Goal: Check status: Check status

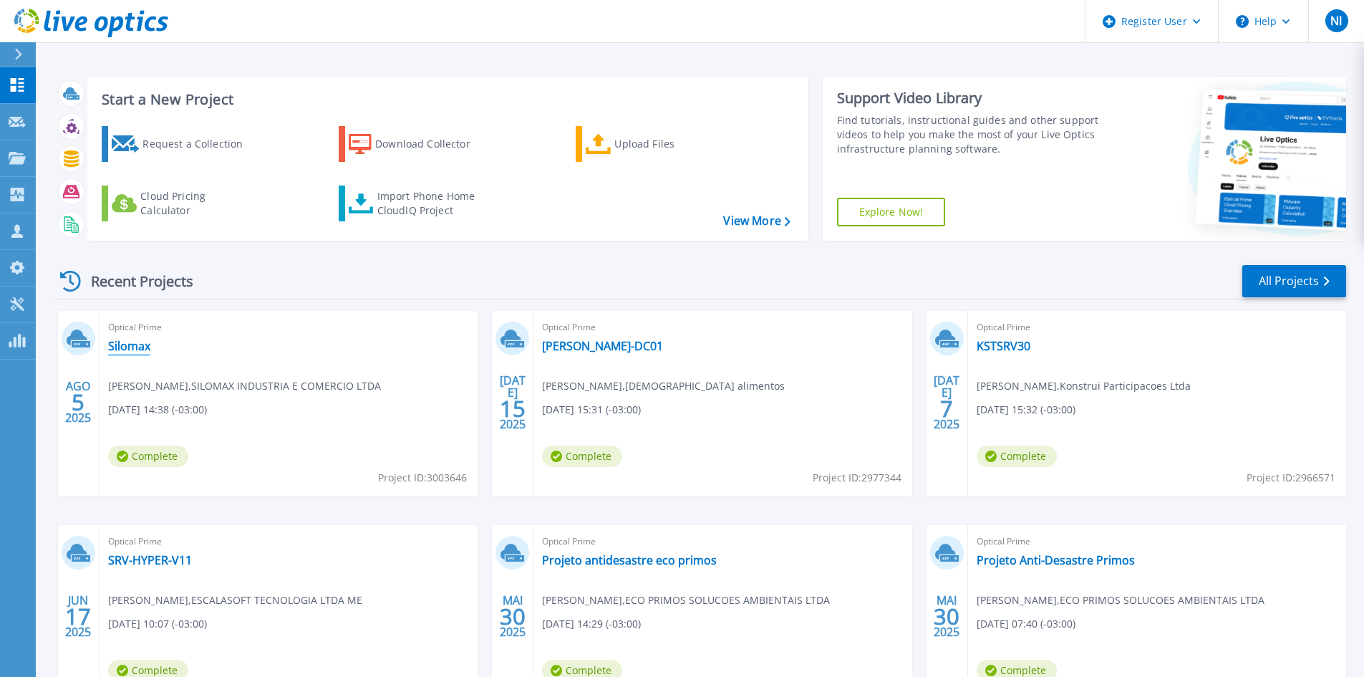
click at [132, 343] on link "Silomax" at bounding box center [129, 346] width 42 height 14
